Goal: Complete application form

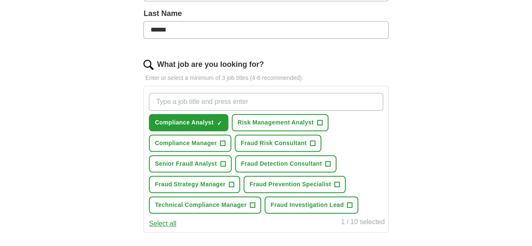
scroll to position [232, 0]
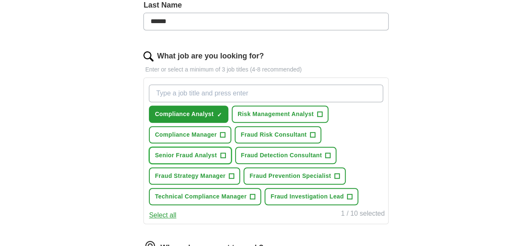
click at [217, 156] on span "Senior Fraud Analyst" at bounding box center [186, 155] width 62 height 9
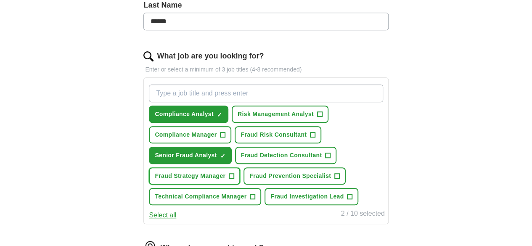
click at [240, 180] on button "Fraud Strategy Manager +" at bounding box center [194, 175] width 91 height 17
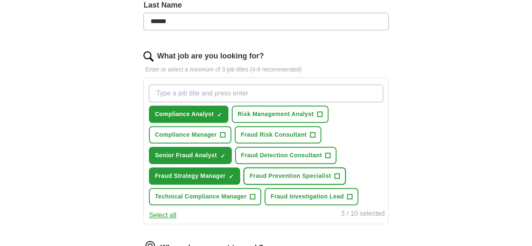
click at [249, 180] on span "Fraud Prevention Specialist" at bounding box center [290, 176] width 82 height 9
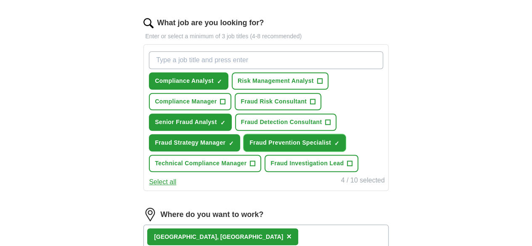
scroll to position [271, 0]
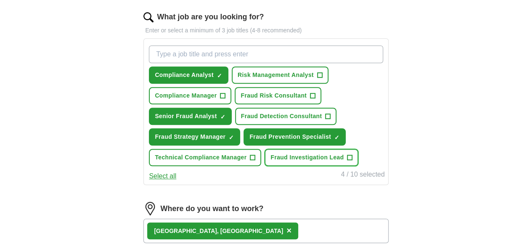
click at [270, 162] on span "Fraud Investigation Lead" at bounding box center [306, 157] width 73 height 9
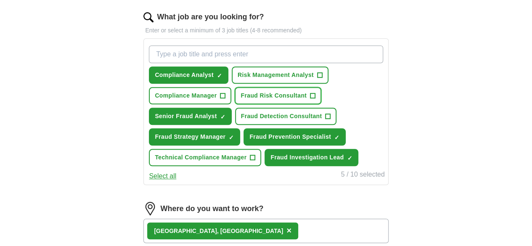
click at [306, 97] on span "Fraud Risk Consultant" at bounding box center [273, 95] width 66 height 9
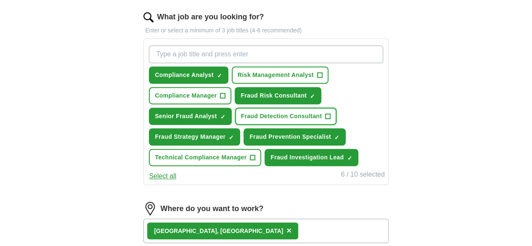
click at [309, 115] on span "Fraud Detection Consultant" at bounding box center [281, 116] width 81 height 9
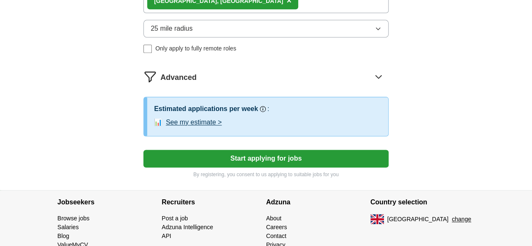
scroll to position [502, 0]
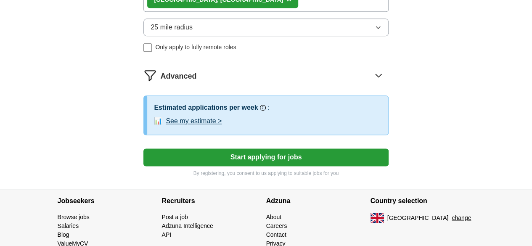
click at [237, 166] on button "Start applying for jobs" at bounding box center [265, 157] width 245 height 18
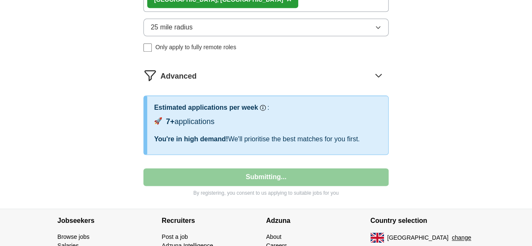
select select "**"
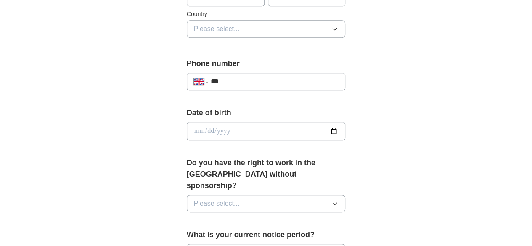
scroll to position [331, 0]
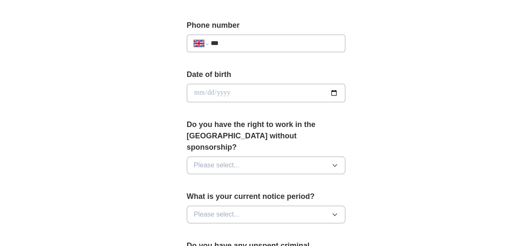
click at [229, 156] on button "Please select..." at bounding box center [266, 165] width 159 height 18
click at [201, 176] on li "Yes" at bounding box center [266, 184] width 158 height 17
click at [211, 209] on span "Please select..." at bounding box center [217, 214] width 46 height 10
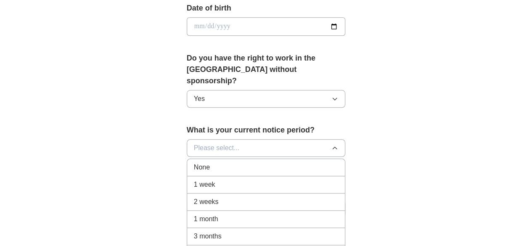
scroll to position [398, 0]
click at [206, 214] on div "1 month" at bounding box center [266, 219] width 145 height 10
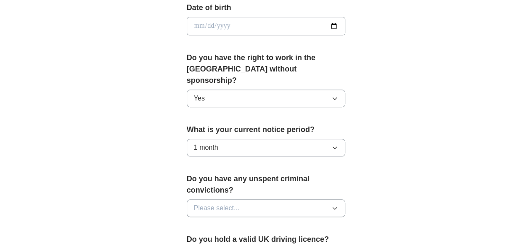
scroll to position [450, 0]
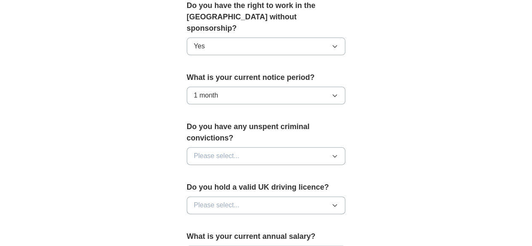
click at [216, 151] on span "Please select..." at bounding box center [217, 156] width 46 height 10
click at [195, 188] on div "No" at bounding box center [266, 193] width 145 height 10
click at [195, 200] on span "Please select..." at bounding box center [217, 205] width 46 height 10
click at [194, 219] on span "Yes" at bounding box center [199, 224] width 11 height 10
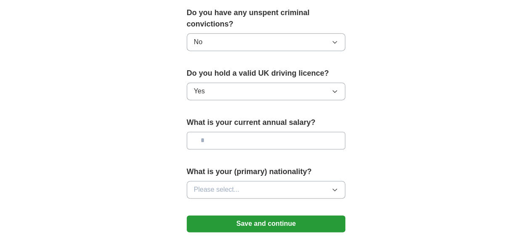
scroll to position [568, 0]
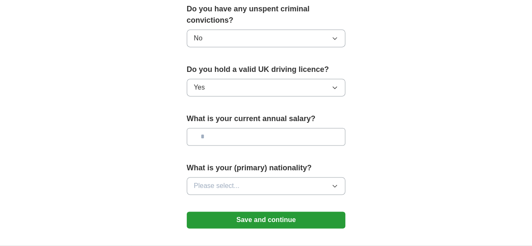
click at [213, 181] on span "Please select..." at bounding box center [217, 186] width 46 height 10
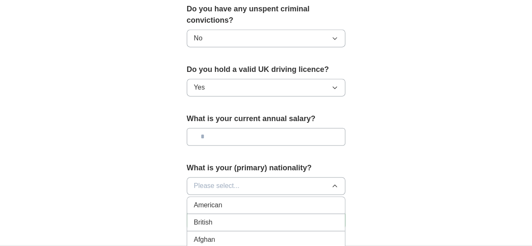
click at [211, 214] on li "British" at bounding box center [266, 222] width 158 height 17
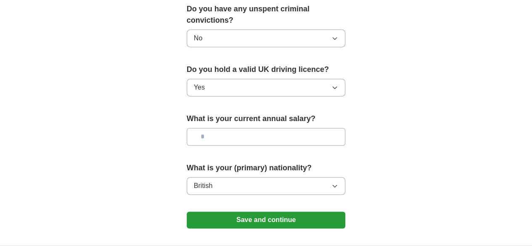
click at [224, 211] on button "Save and continue" at bounding box center [266, 219] width 159 height 17
